Goal: Information Seeking & Learning: Learn about a topic

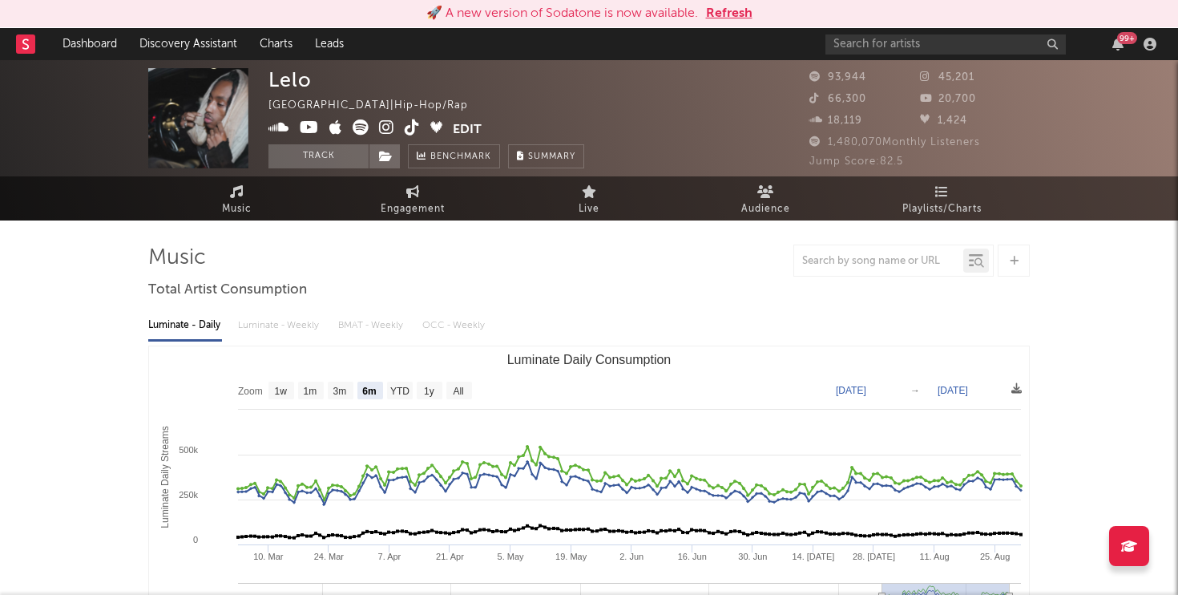
select select "6m"
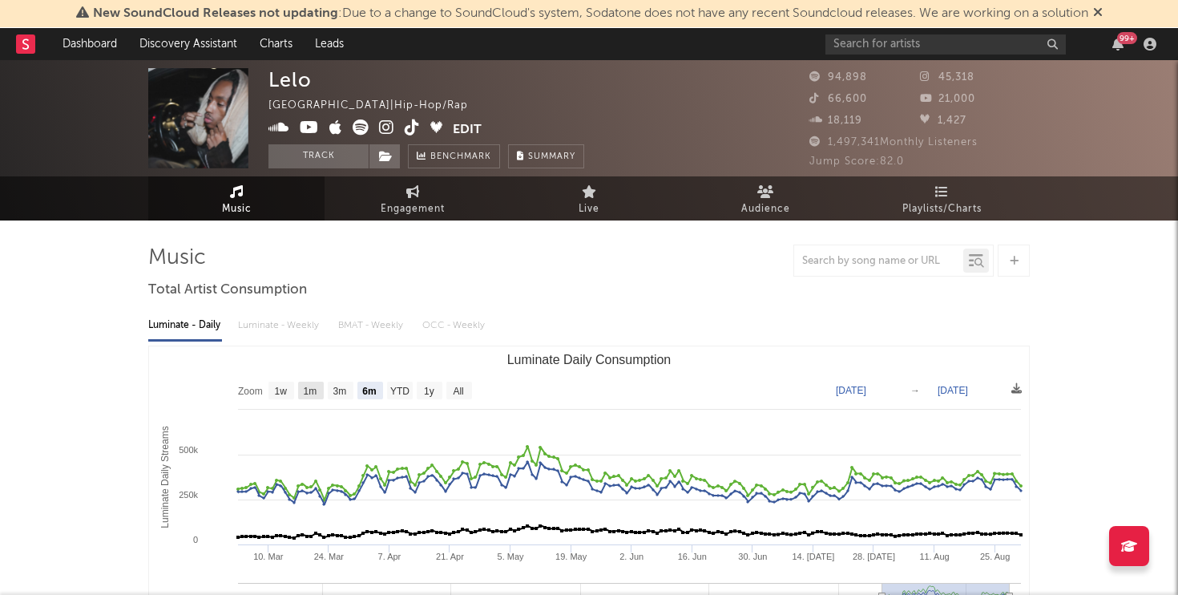
click at [313, 386] on text "1m" at bounding box center [311, 390] width 14 height 11
select select "1m"
type input "[DATE]"
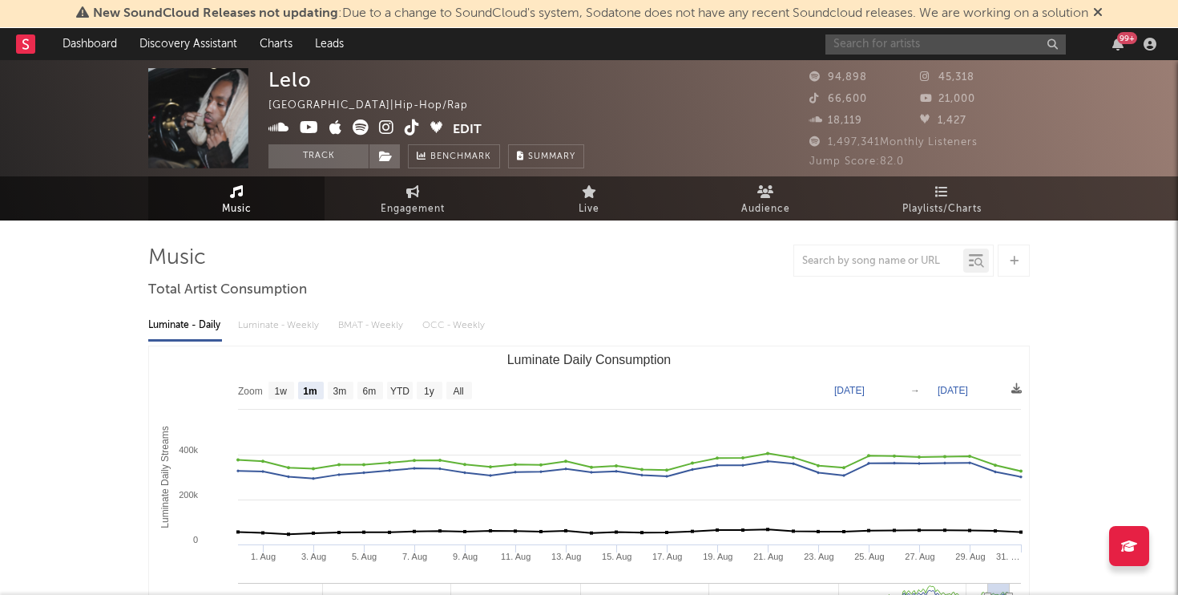
click at [951, 47] on input "text" at bounding box center [945, 44] width 240 height 20
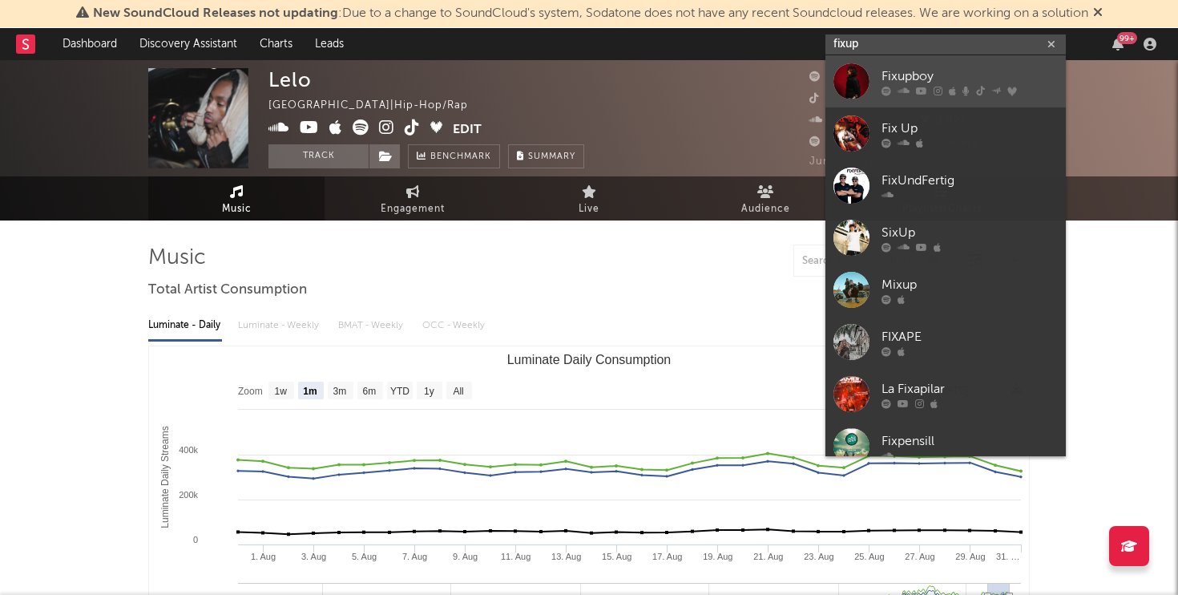
type input "fixup"
click at [914, 76] on div "Fixupboy" at bounding box center [969, 76] width 176 height 19
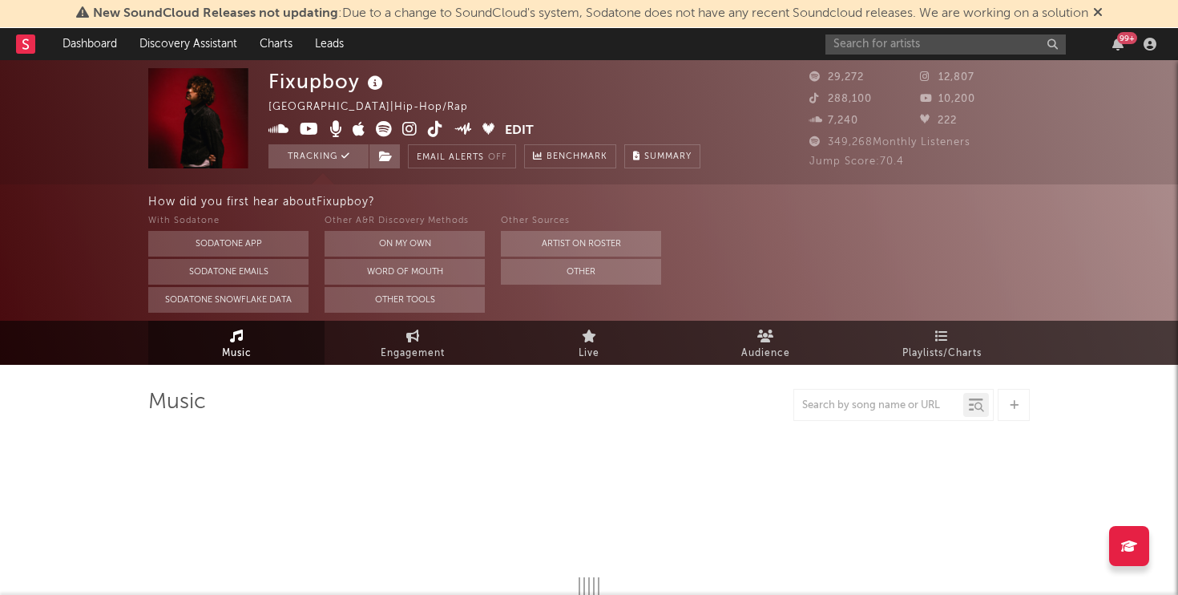
select select "6m"
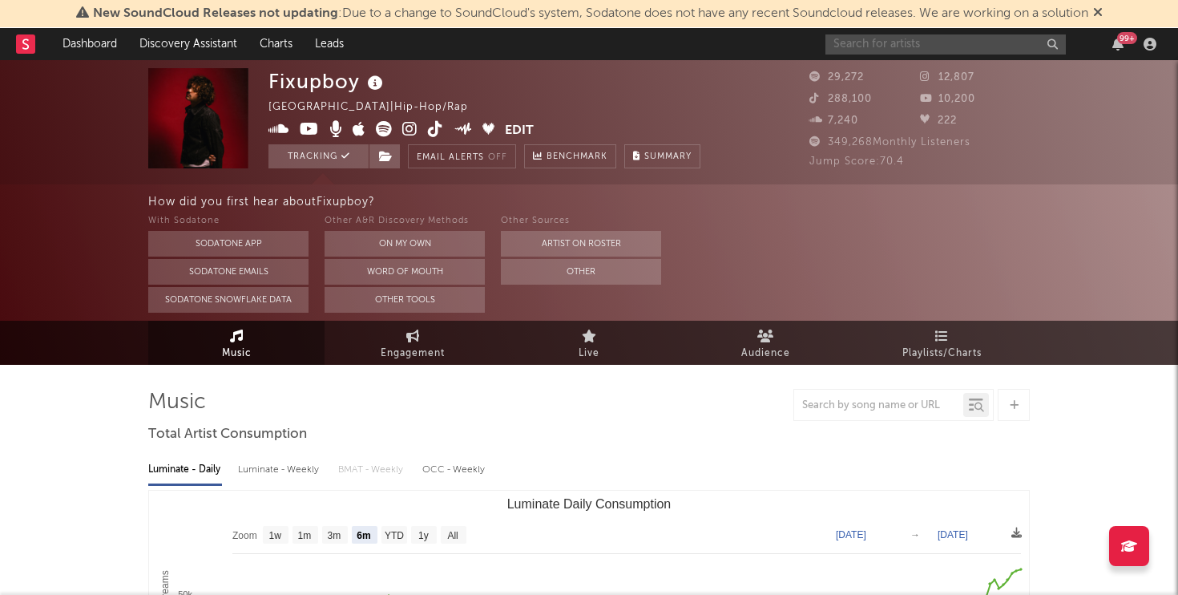
click at [931, 40] on input "text" at bounding box center [945, 44] width 240 height 20
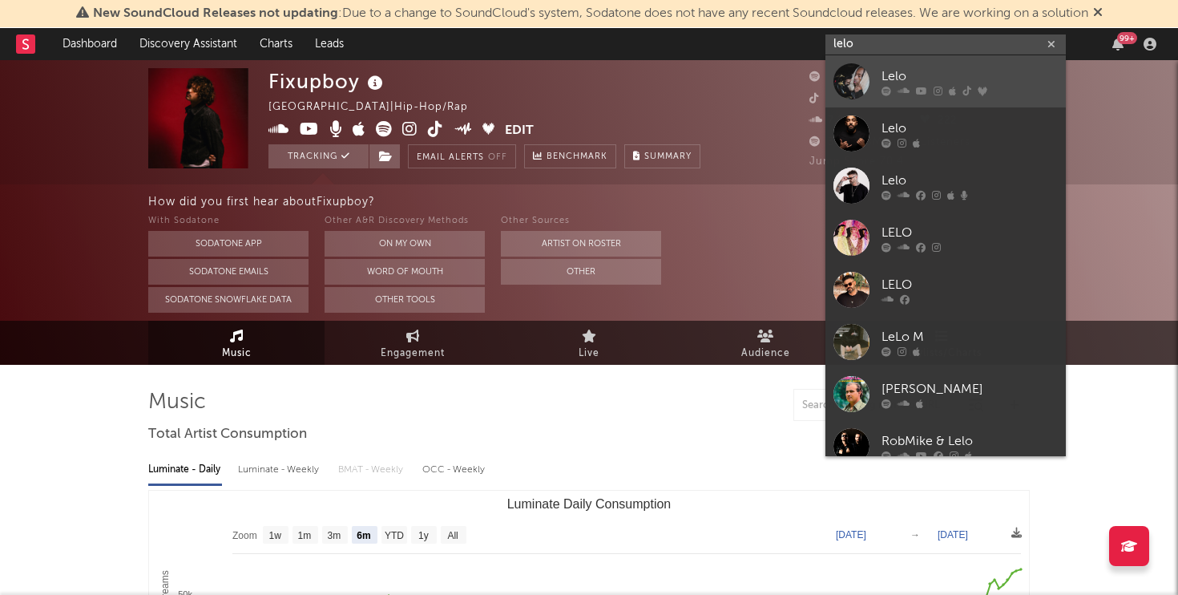
type input "lelo"
click at [861, 68] on div at bounding box center [851, 81] width 36 height 36
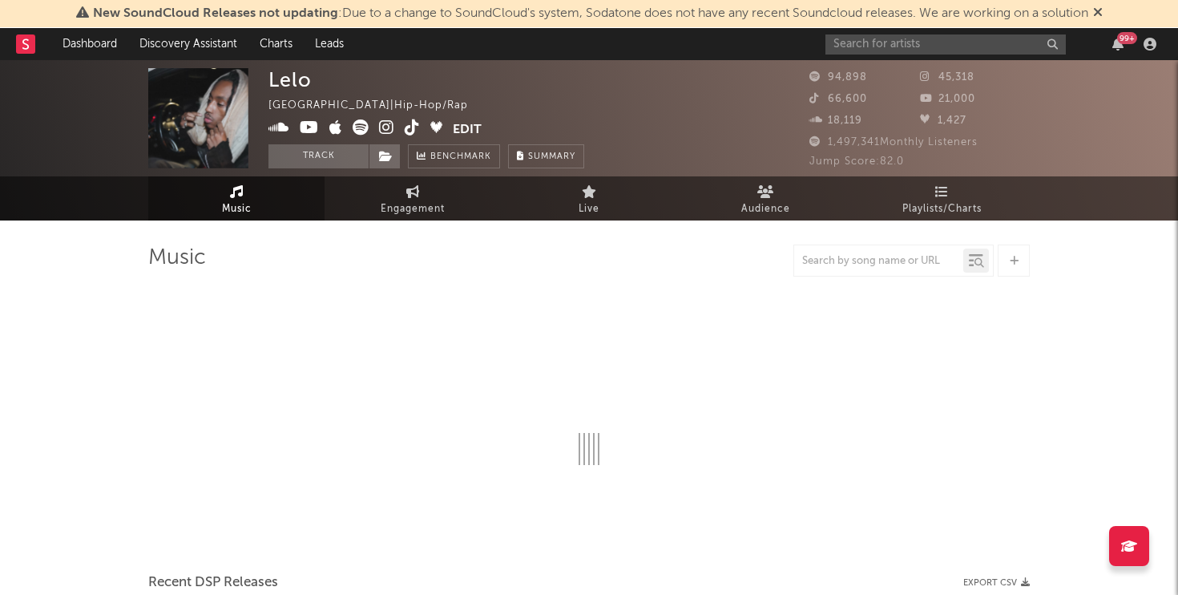
select select "6m"
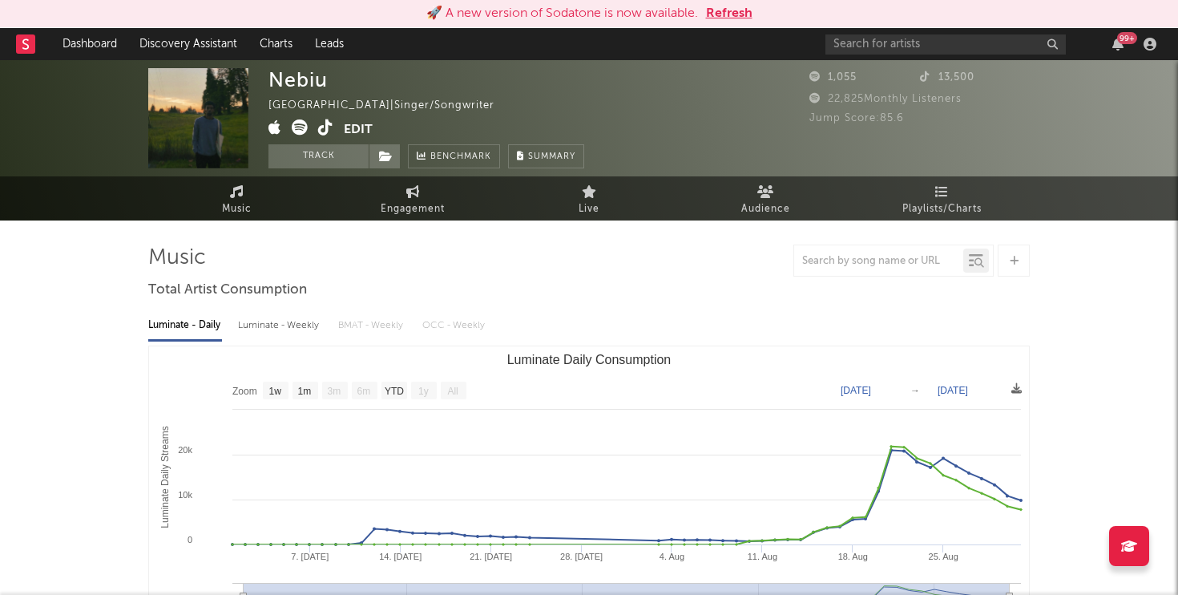
select select "1w"
